Goal: Navigation & Orientation: Find specific page/section

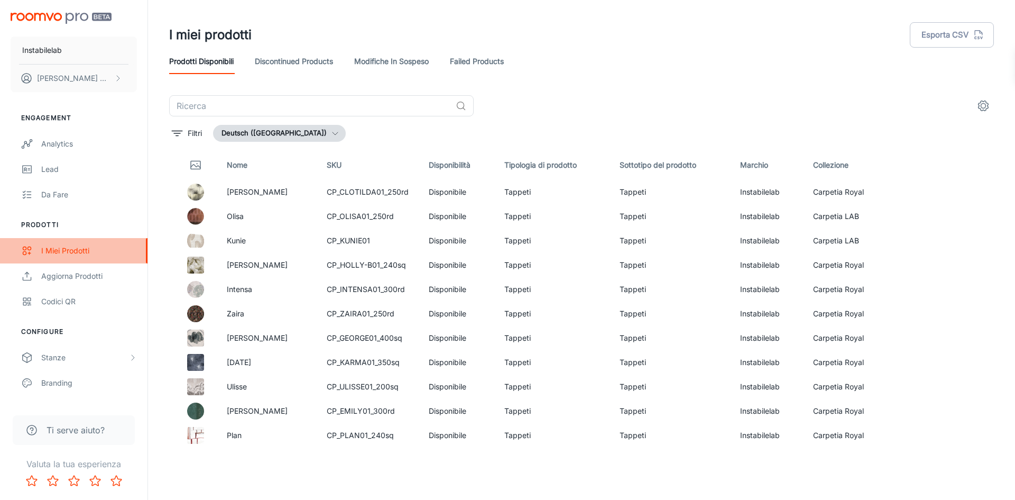
click at [71, 247] on div "I miei prodotti" at bounding box center [89, 251] width 96 height 12
click at [67, 250] on div "I miei prodotti" at bounding box center [89, 251] width 96 height 12
click at [293, 135] on button "Deutsch ([GEOGRAPHIC_DATA])" at bounding box center [279, 133] width 133 height 17
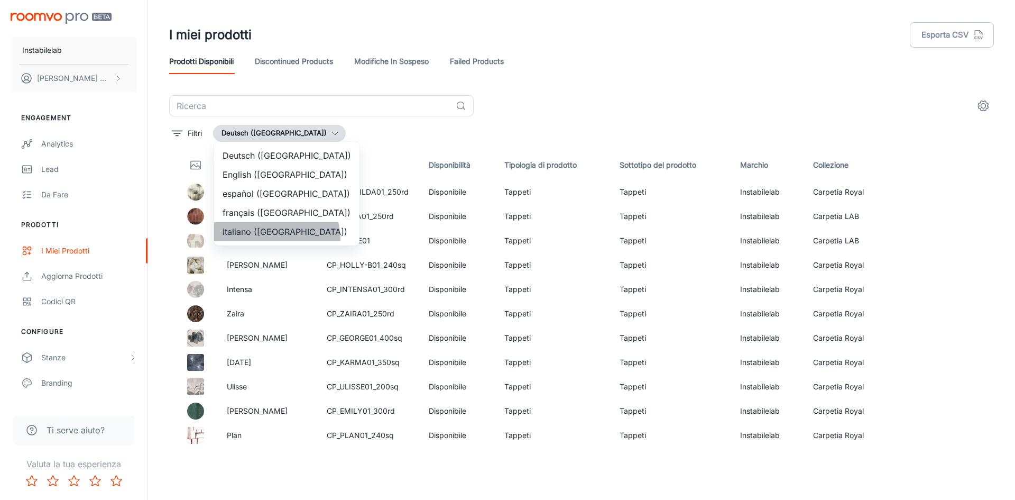
click at [276, 238] on li "italiano ([GEOGRAPHIC_DATA])" at bounding box center [286, 231] width 145 height 19
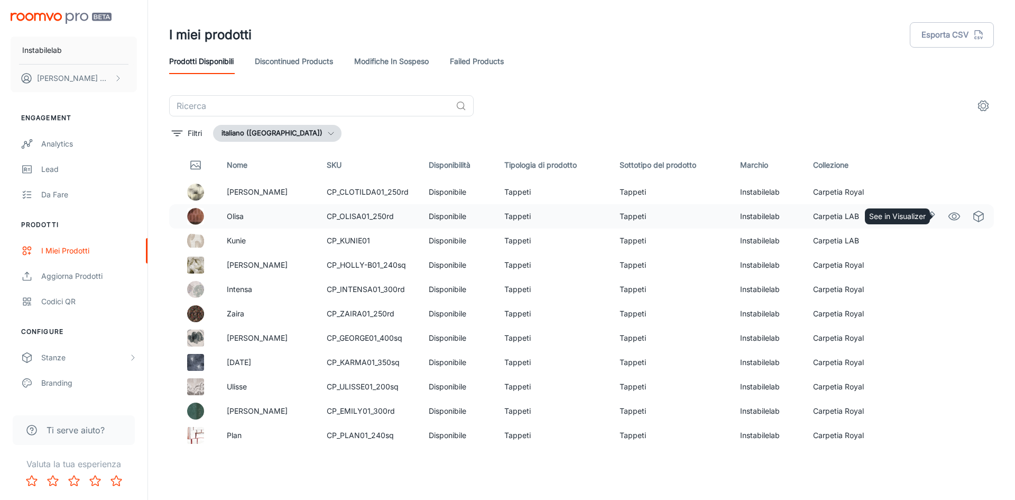
click at [948, 213] on icon "See in Visualizer" at bounding box center [954, 216] width 13 height 13
click at [262, 127] on button "italiano ([GEOGRAPHIC_DATA])" at bounding box center [277, 133] width 128 height 17
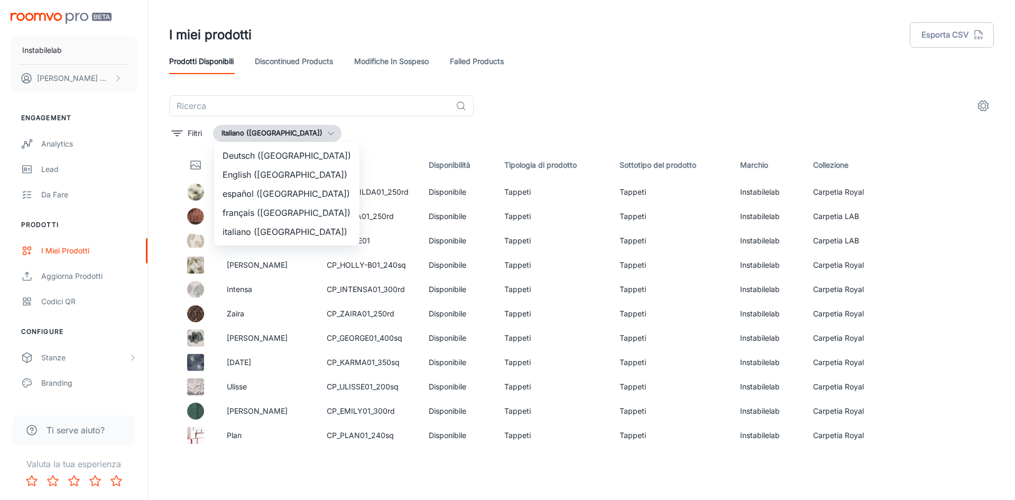
click at [258, 171] on li "English ([GEOGRAPHIC_DATA])" at bounding box center [286, 174] width 145 height 19
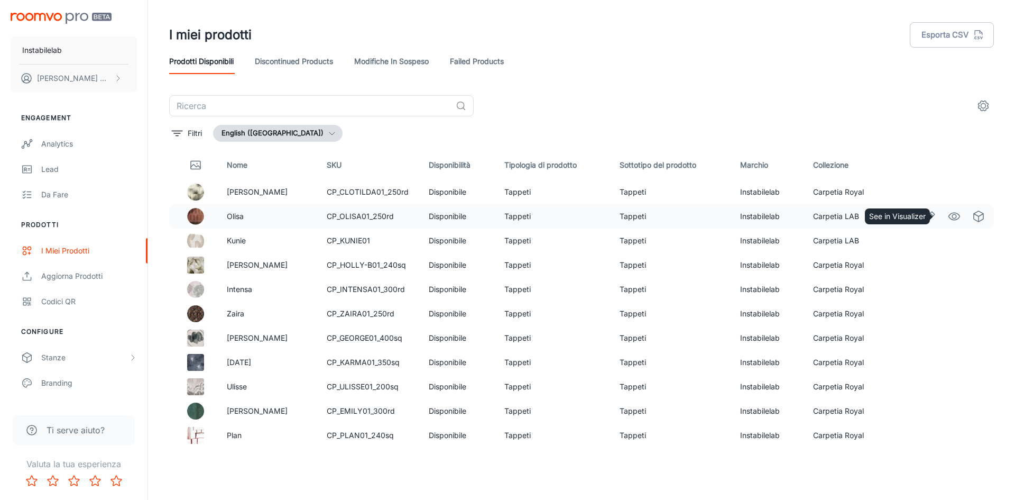
click at [952, 218] on circle "See in Visualizer" at bounding box center [954, 216] width 4 height 4
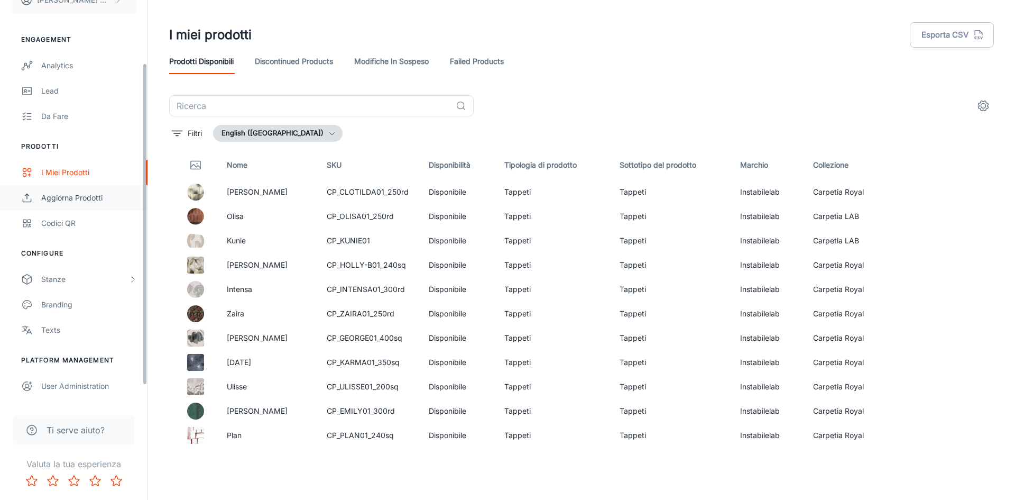
scroll to position [100, 0]
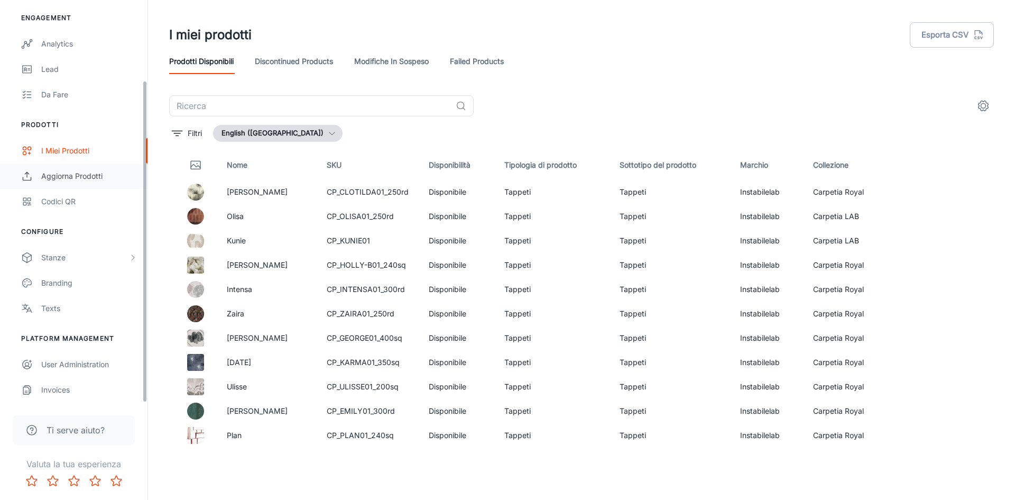
click at [68, 185] on link "Aggiorna prodotti" at bounding box center [73, 175] width 147 height 25
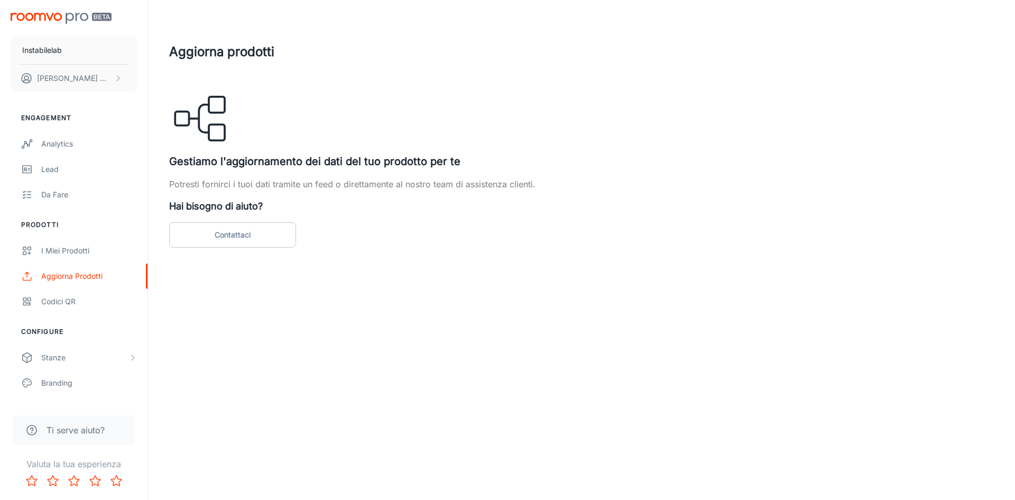
click at [68, 17] on img "scrollable content" at bounding box center [61, 18] width 101 height 11
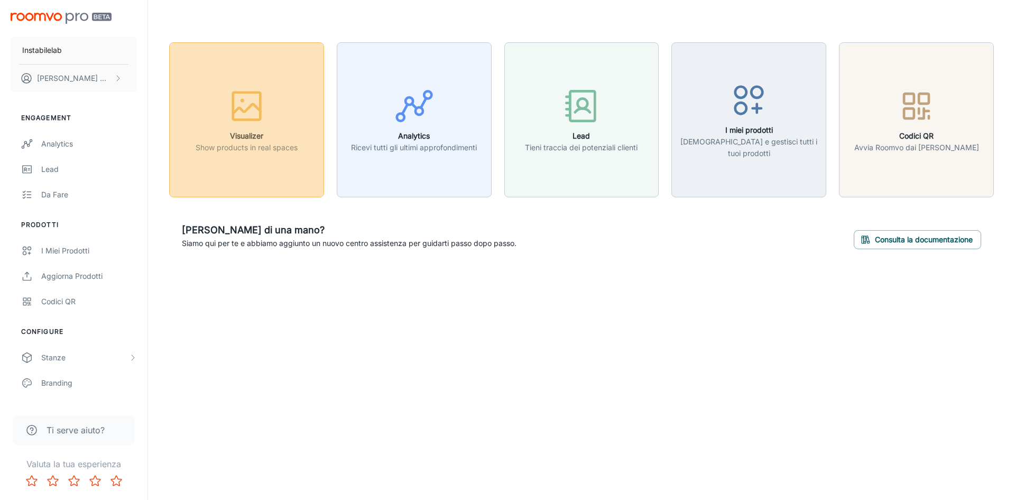
click at [257, 90] on icon "button" at bounding box center [247, 106] width 40 height 40
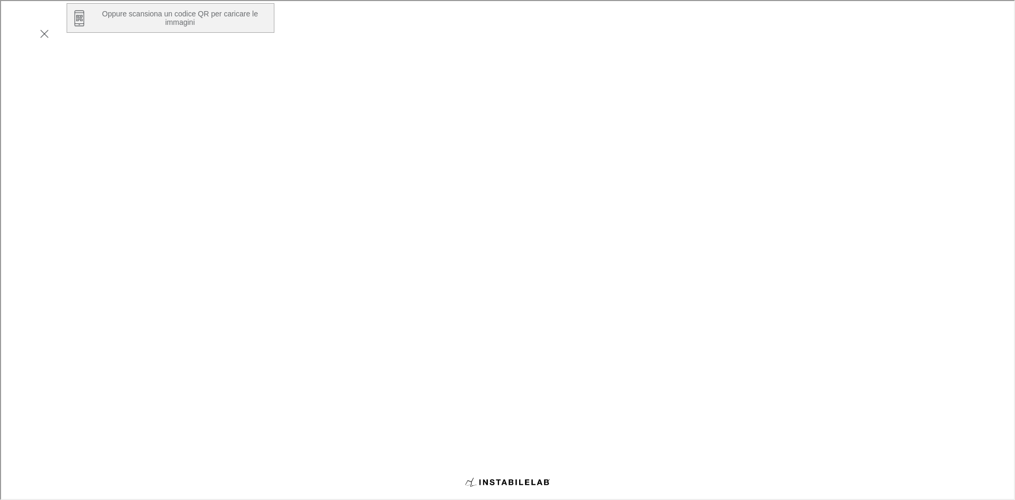
scroll to position [179, 0]
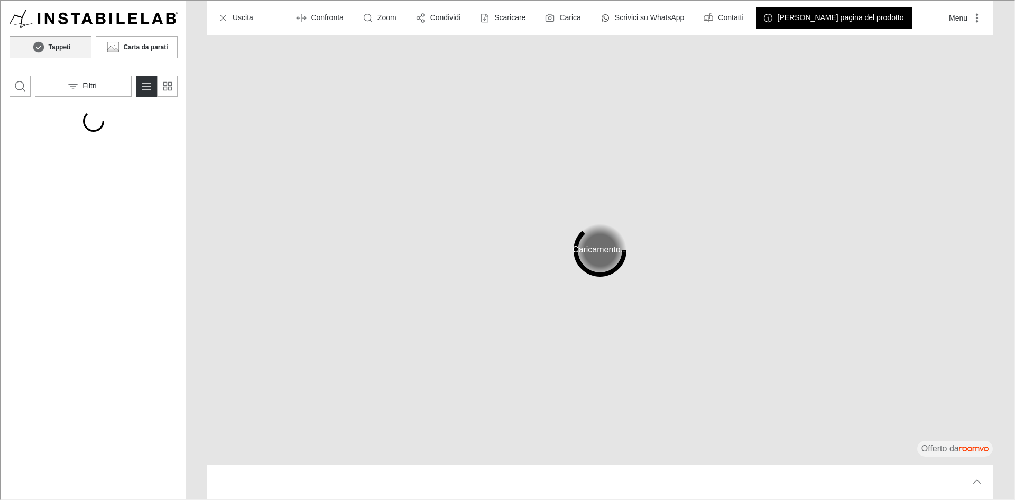
scroll to position [0, 0]
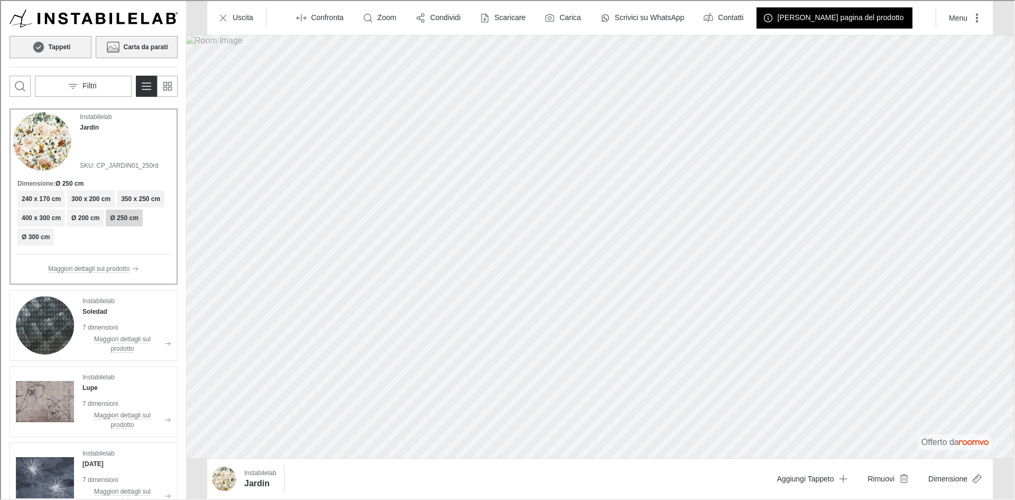
click at [108, 44] on icon at bounding box center [112, 46] width 16 height 13
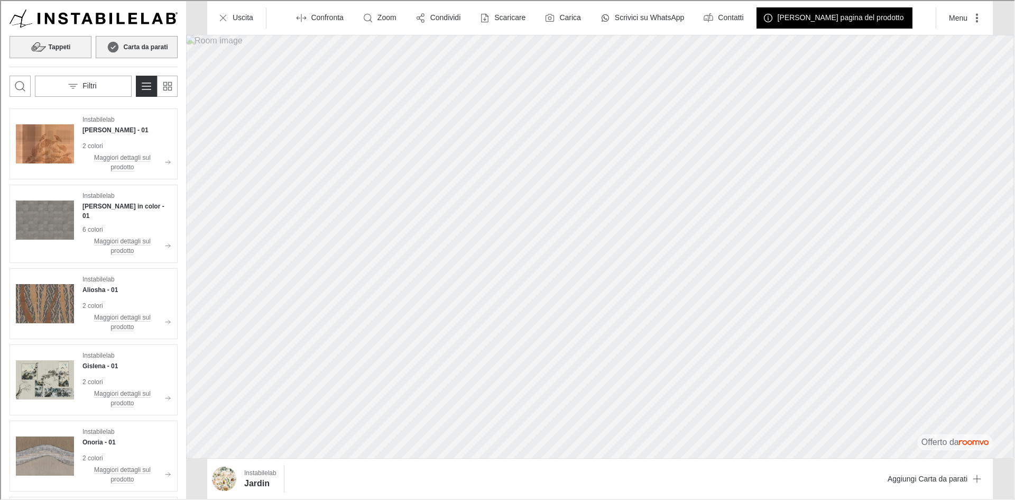
click at [69, 44] on h6 "Tappeti" at bounding box center [59, 46] width 22 height 10
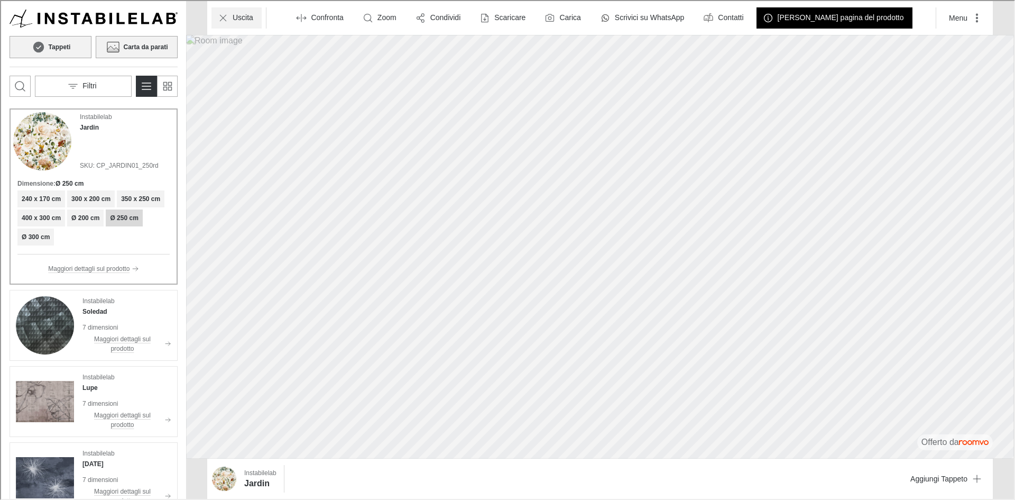
click at [236, 21] on p "Uscita" at bounding box center [242, 17] width 21 height 11
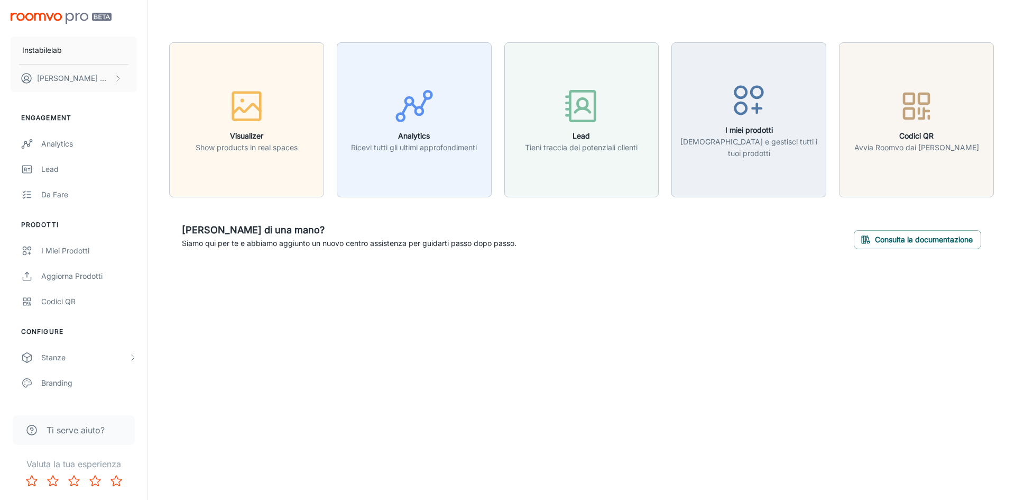
click at [374, 275] on div "Visualizer Show products in real spaces Analytics Ricevi tutti gli ultimi appro…" at bounding box center [581, 152] width 867 height 304
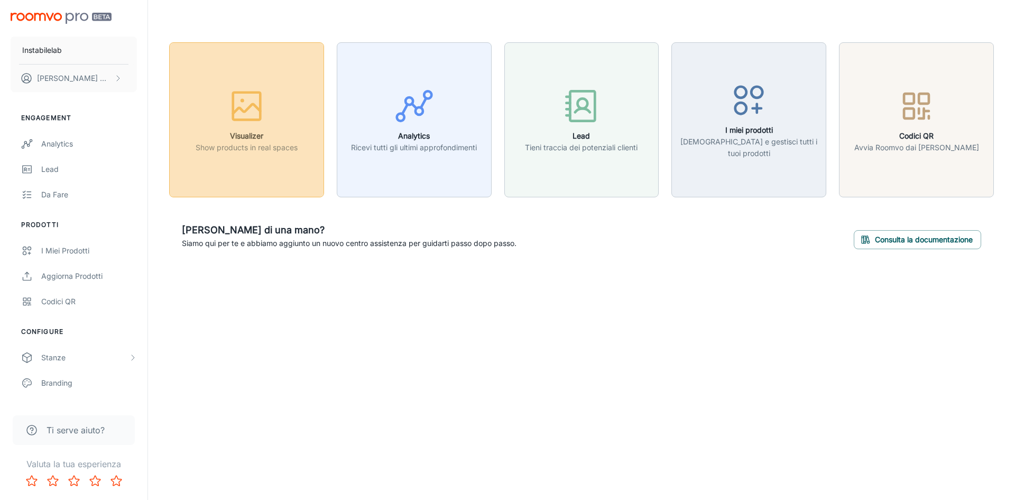
click at [236, 132] on h6 "Visualizer" at bounding box center [247, 136] width 102 height 12
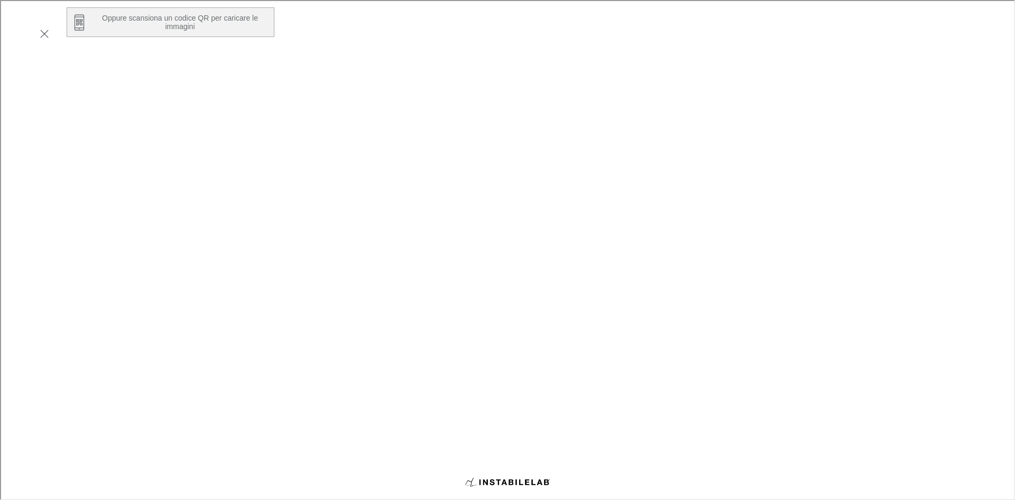
scroll to position [179, 0]
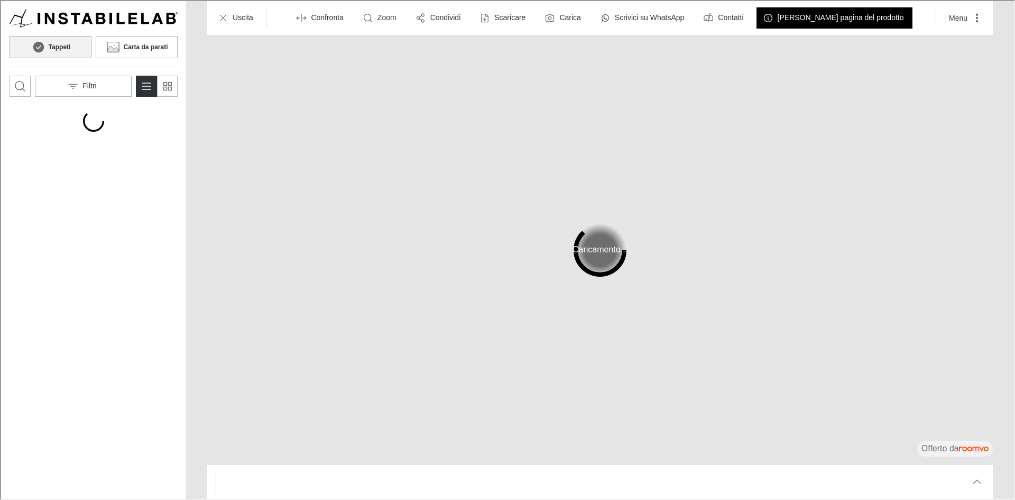
scroll to position [0, 0]
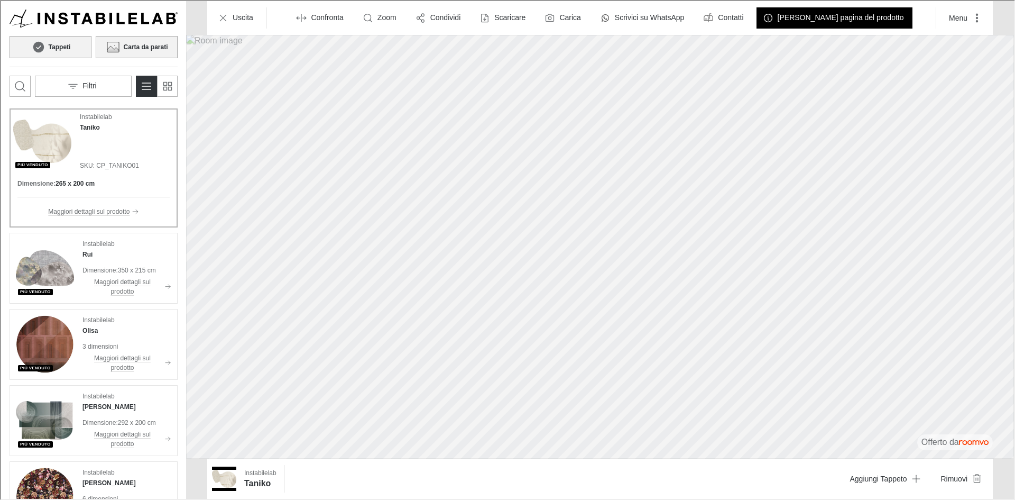
click at [133, 46] on h6 "Carta da parati" at bounding box center [144, 46] width 44 height 10
drag, startPoint x: 143, startPoint y: 38, endPoint x: 152, endPoint y: 48, distance: 13.1
click at [143, 39] on button "Carta da parati" at bounding box center [136, 46] width 82 height 22
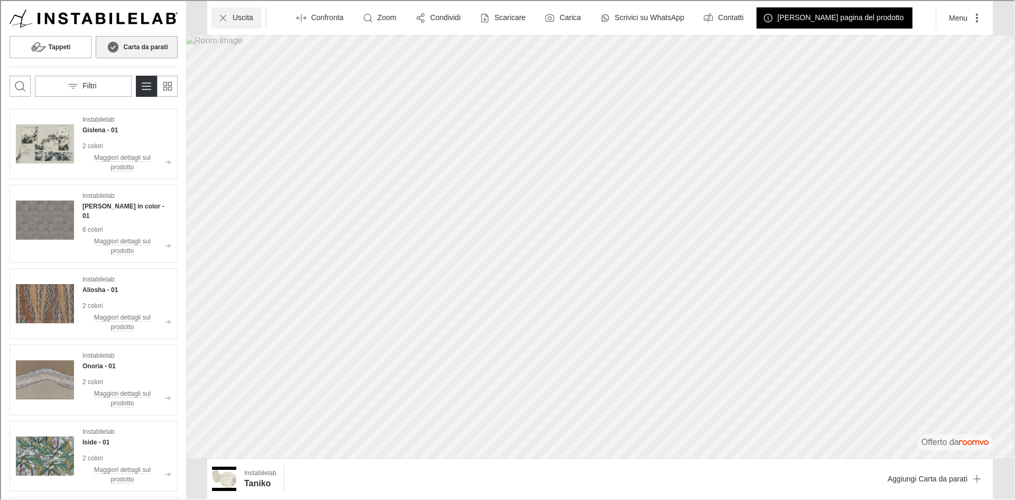
click at [245, 17] on p "Uscita" at bounding box center [242, 17] width 21 height 11
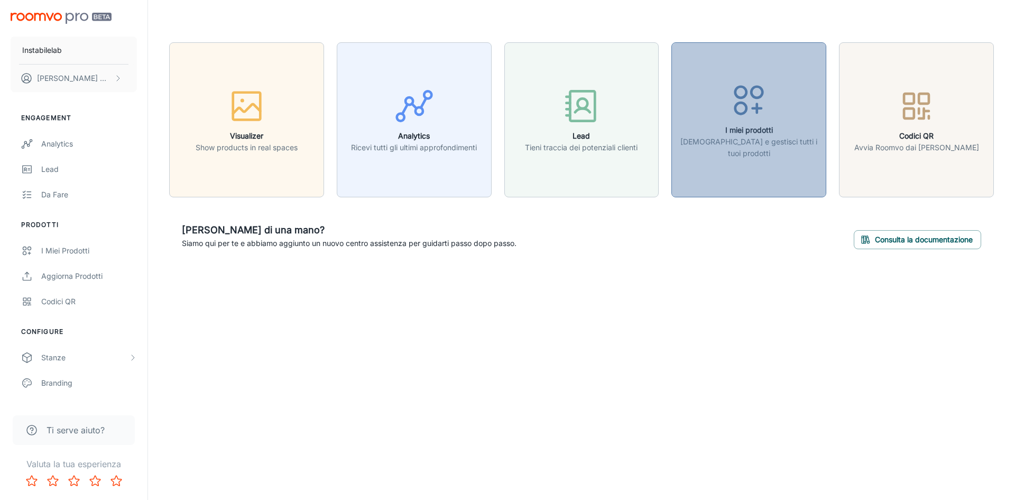
click at [729, 120] on icon "button" at bounding box center [749, 100] width 40 height 40
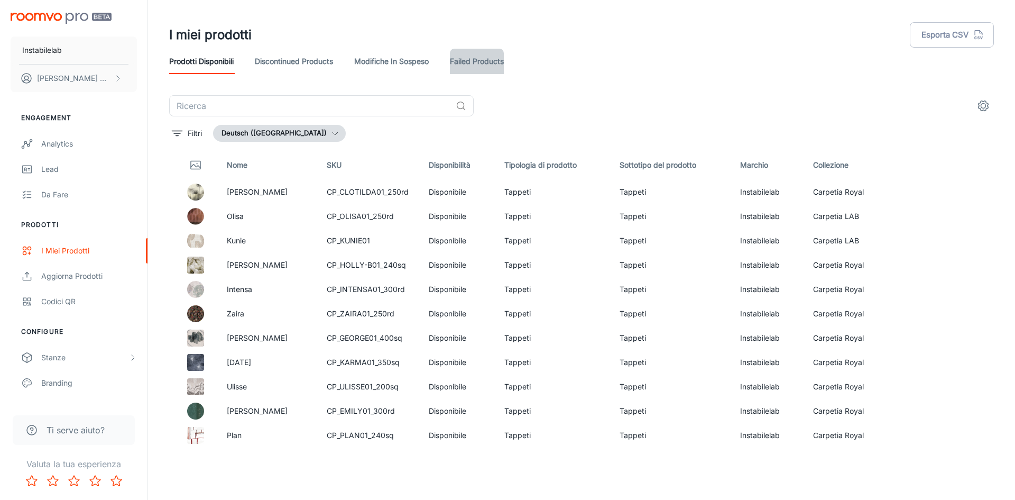
click at [486, 50] on link "Failed Products" at bounding box center [477, 61] width 54 height 25
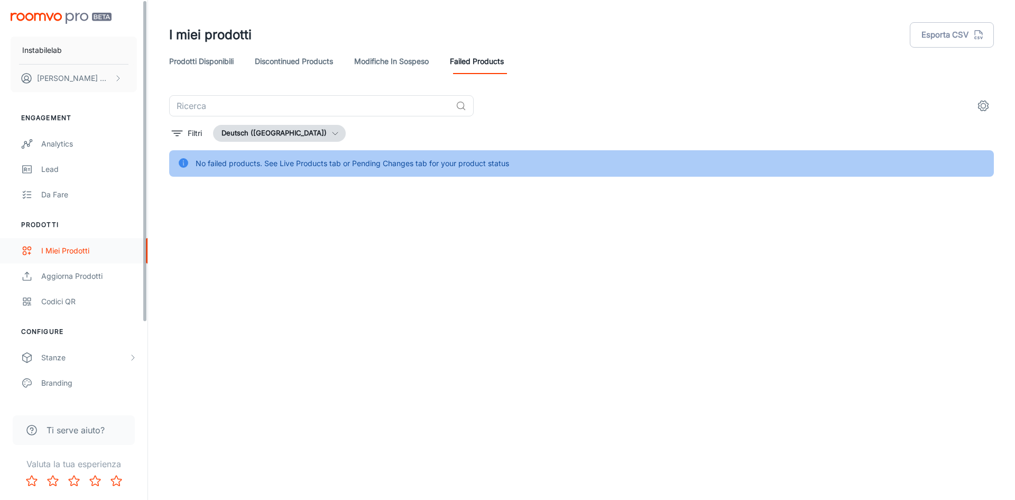
click at [73, 237] on ul "Prodotti I miei prodotti Aggiorna prodotti Codici QR" at bounding box center [73, 267] width 147 height 94
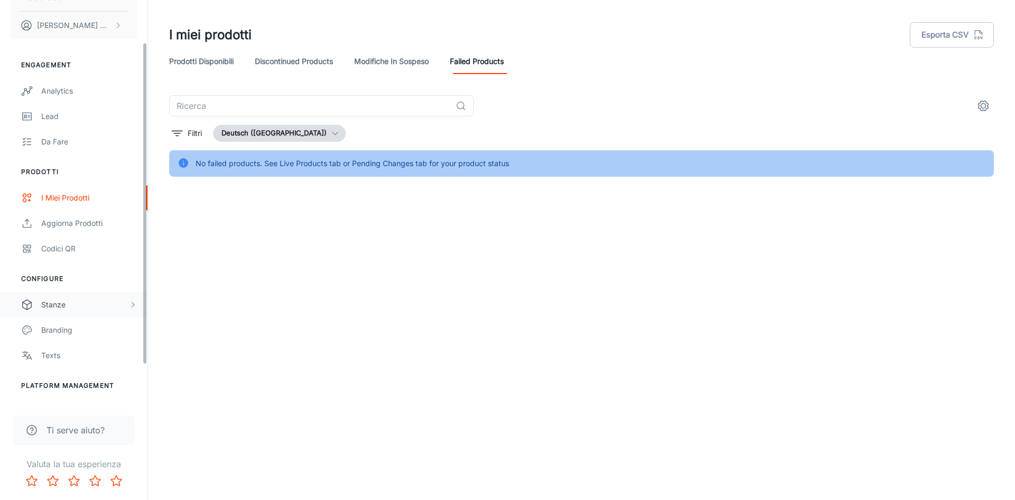
click at [56, 295] on div "Stanze" at bounding box center [73, 304] width 147 height 25
click at [53, 328] on div "My Rooms" at bounding box center [89, 330] width 96 height 12
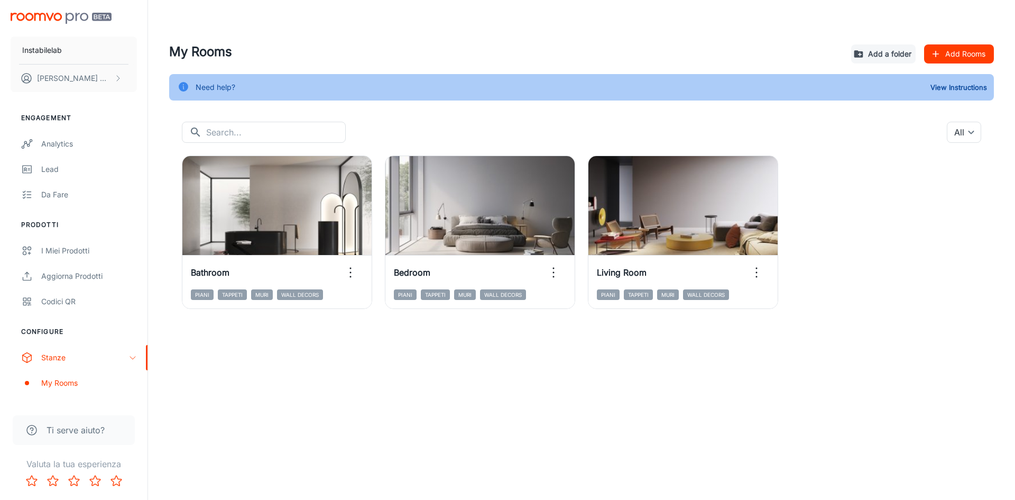
click at [72, 11] on div "Instabilelab [PERSON_NAME]" at bounding box center [73, 50] width 147 height 100
click at [66, 18] on img "scrollable content" at bounding box center [61, 18] width 101 height 11
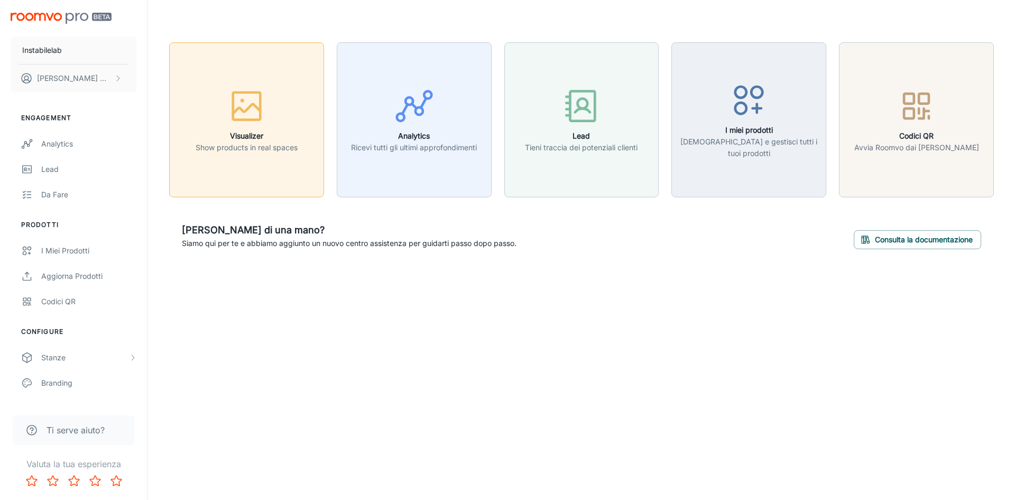
click at [276, 114] on div "button" at bounding box center [247, 108] width 102 height 44
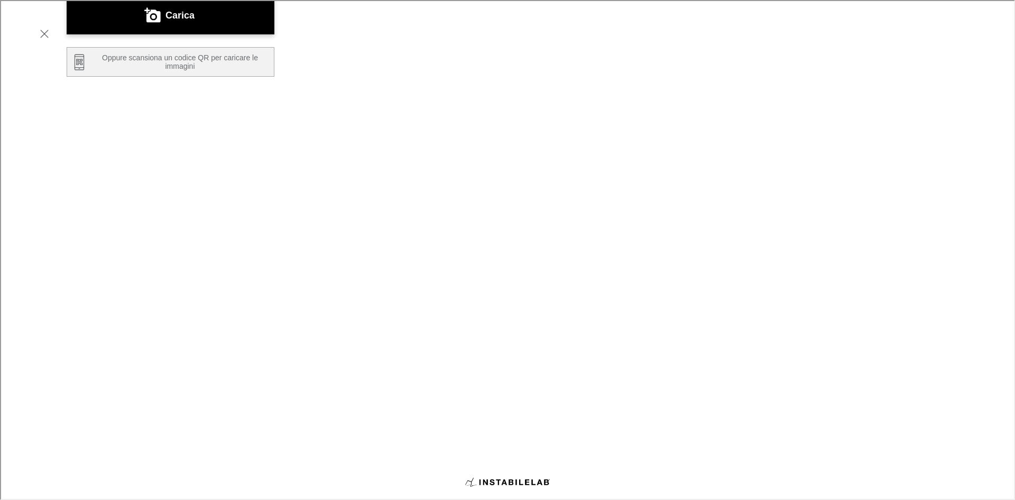
scroll to position [159, 0]
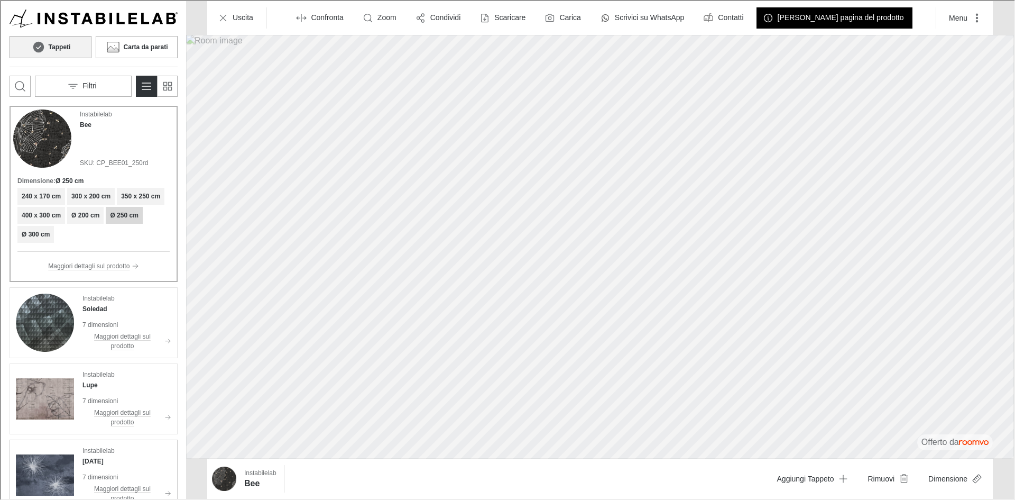
scroll to position [0, 0]
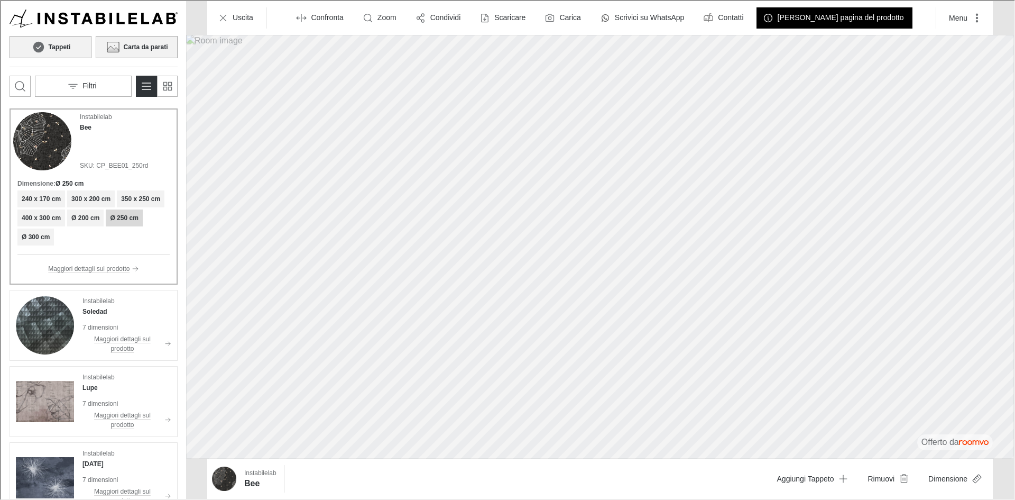
click at [127, 56] on button "Carta da parati" at bounding box center [136, 46] width 82 height 22
